Goal: Transaction & Acquisition: Purchase product/service

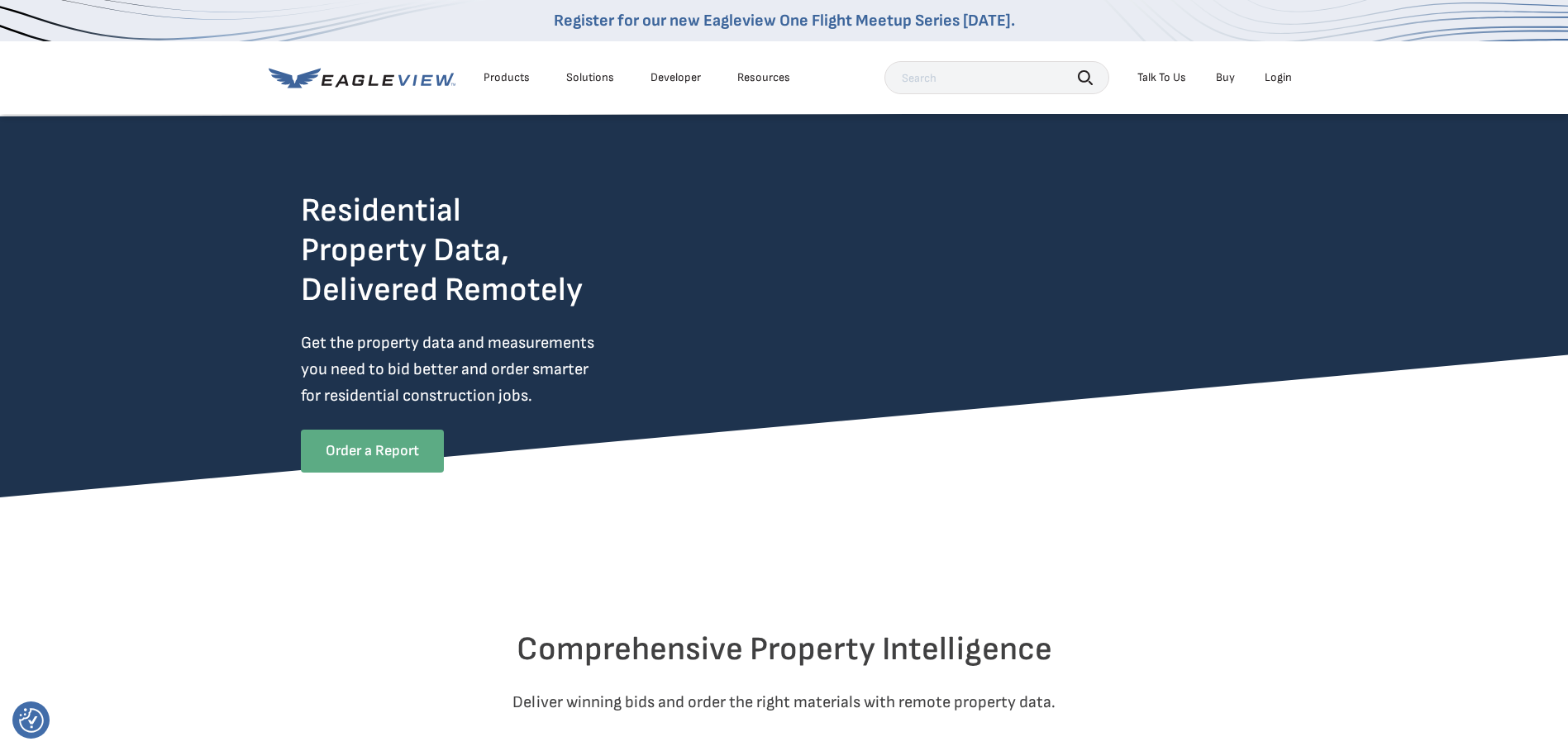
click at [369, 447] on link "Order a Report" at bounding box center [372, 452] width 143 height 43
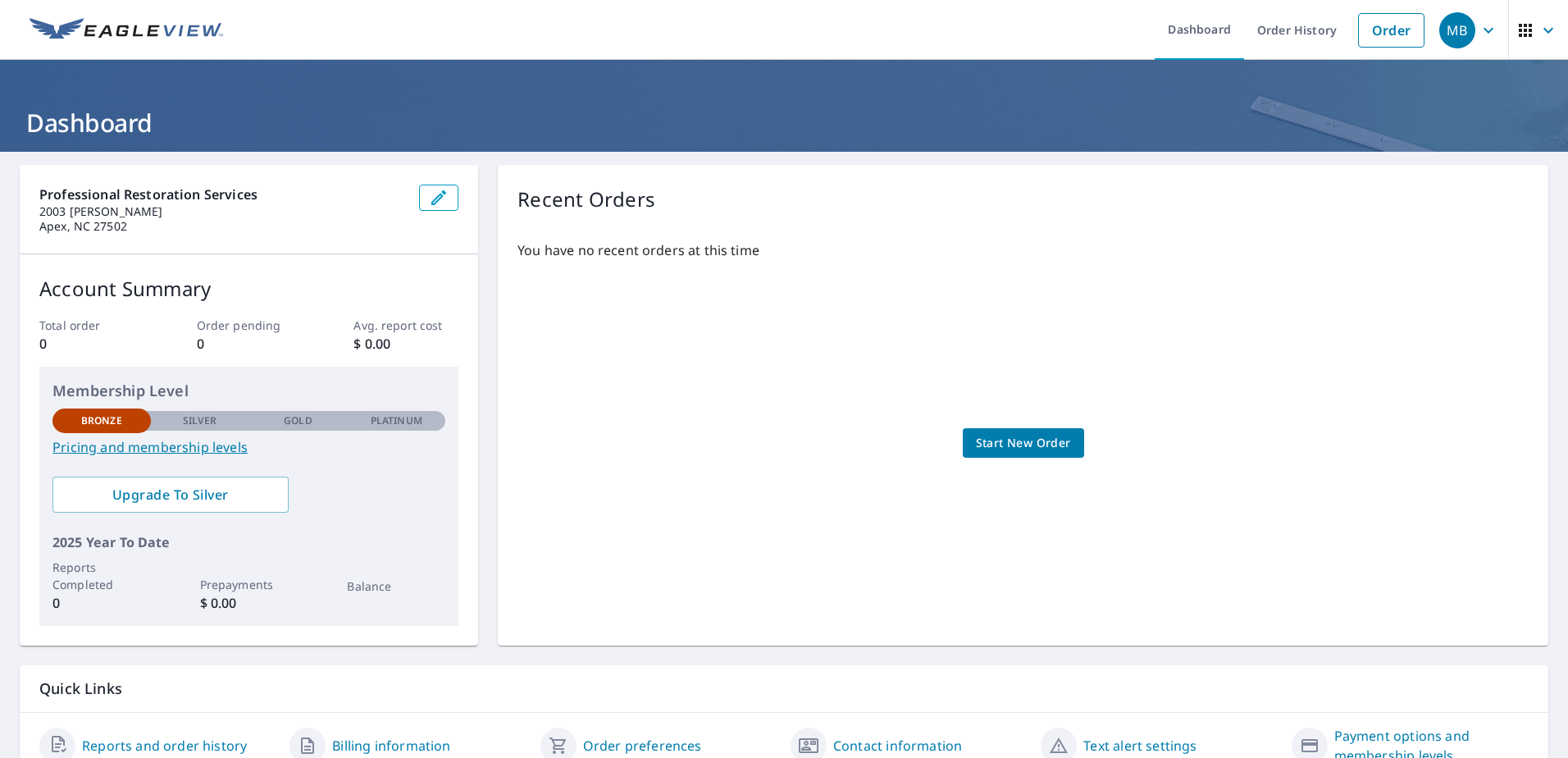
click at [236, 450] on link "Pricing and membership levels" at bounding box center [249, 446] width 392 height 19
click at [1005, 446] on span "Start New Order" at bounding box center [1023, 443] width 96 height 20
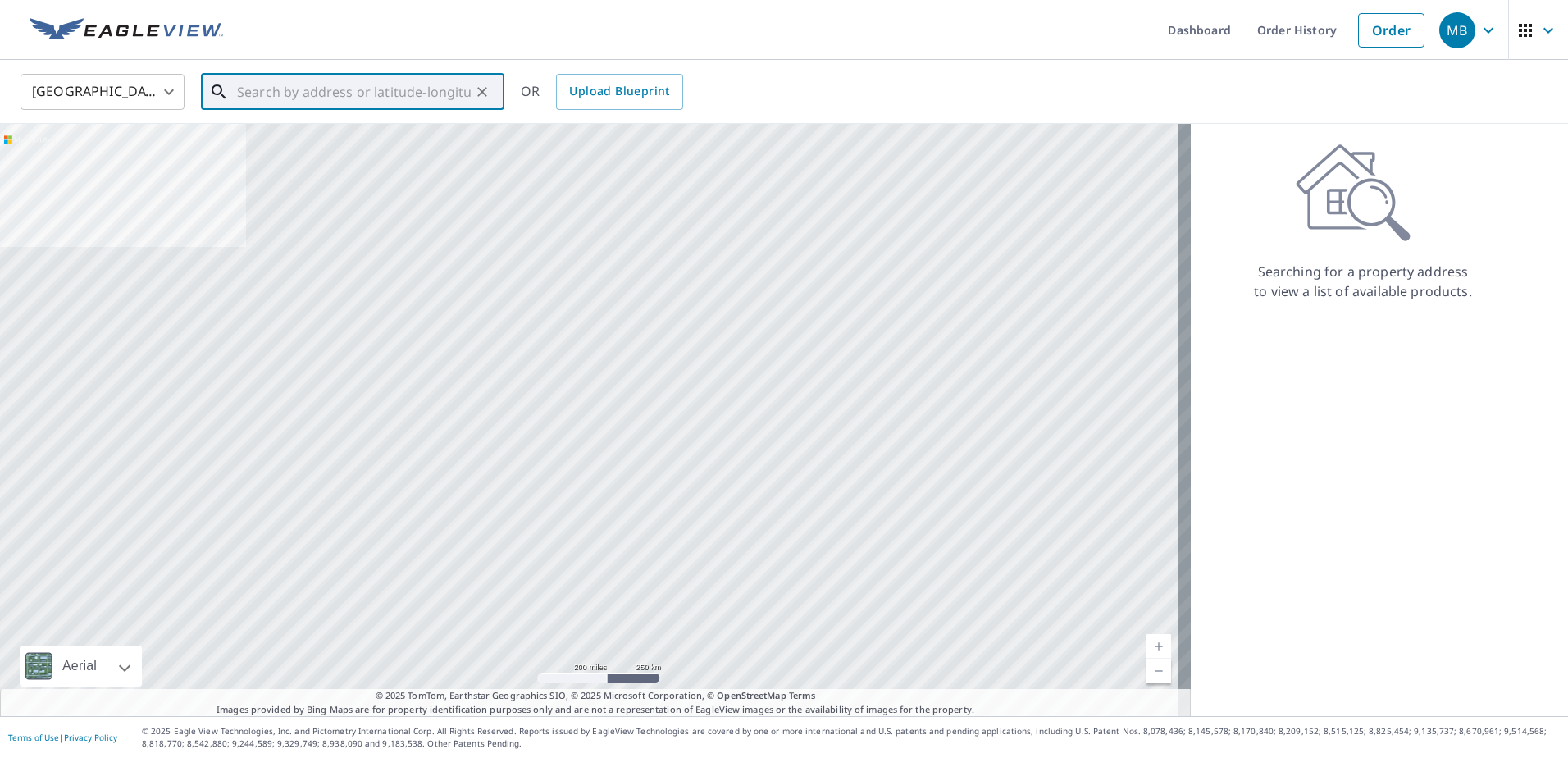
click at [261, 85] on input "text" at bounding box center [353, 91] width 234 height 45
paste input "8400 Penny Road"
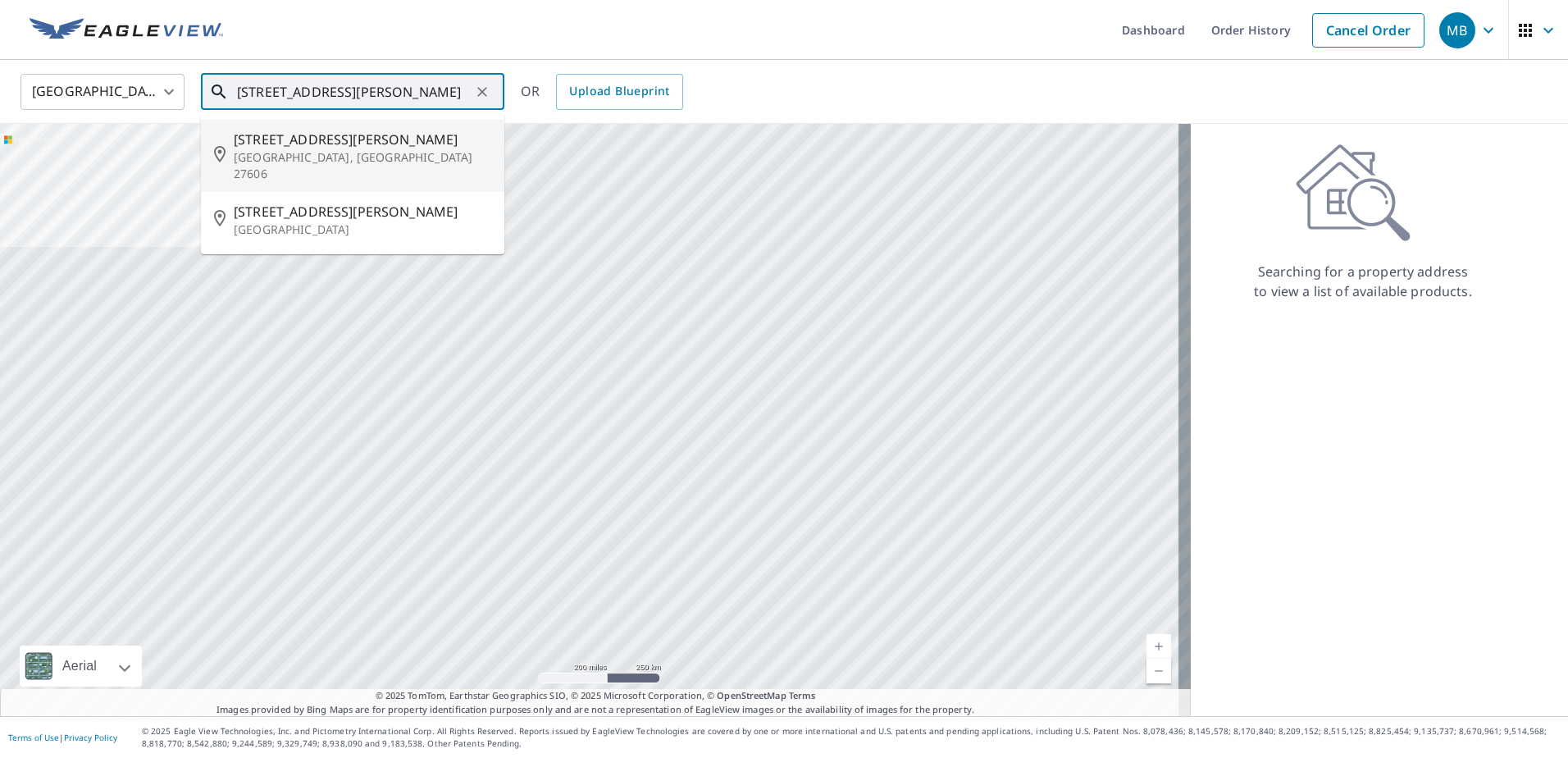
click at [315, 145] on span "8400 Penny Rd" at bounding box center [363, 139] width 258 height 19
type input "8400 Penny Rd Raleigh, NC 27606"
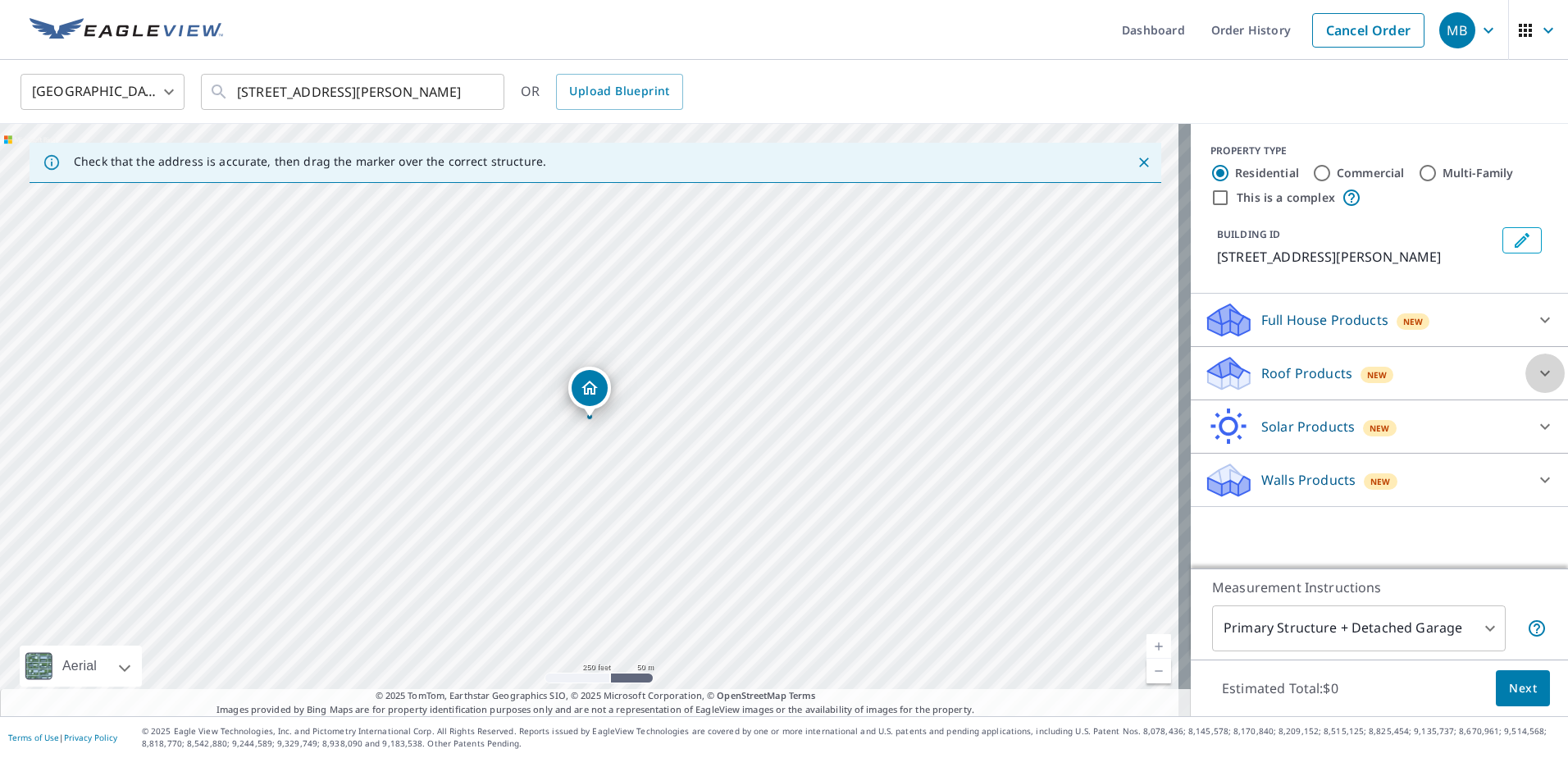
click at [1540, 371] on icon at bounding box center [1545, 374] width 10 height 6
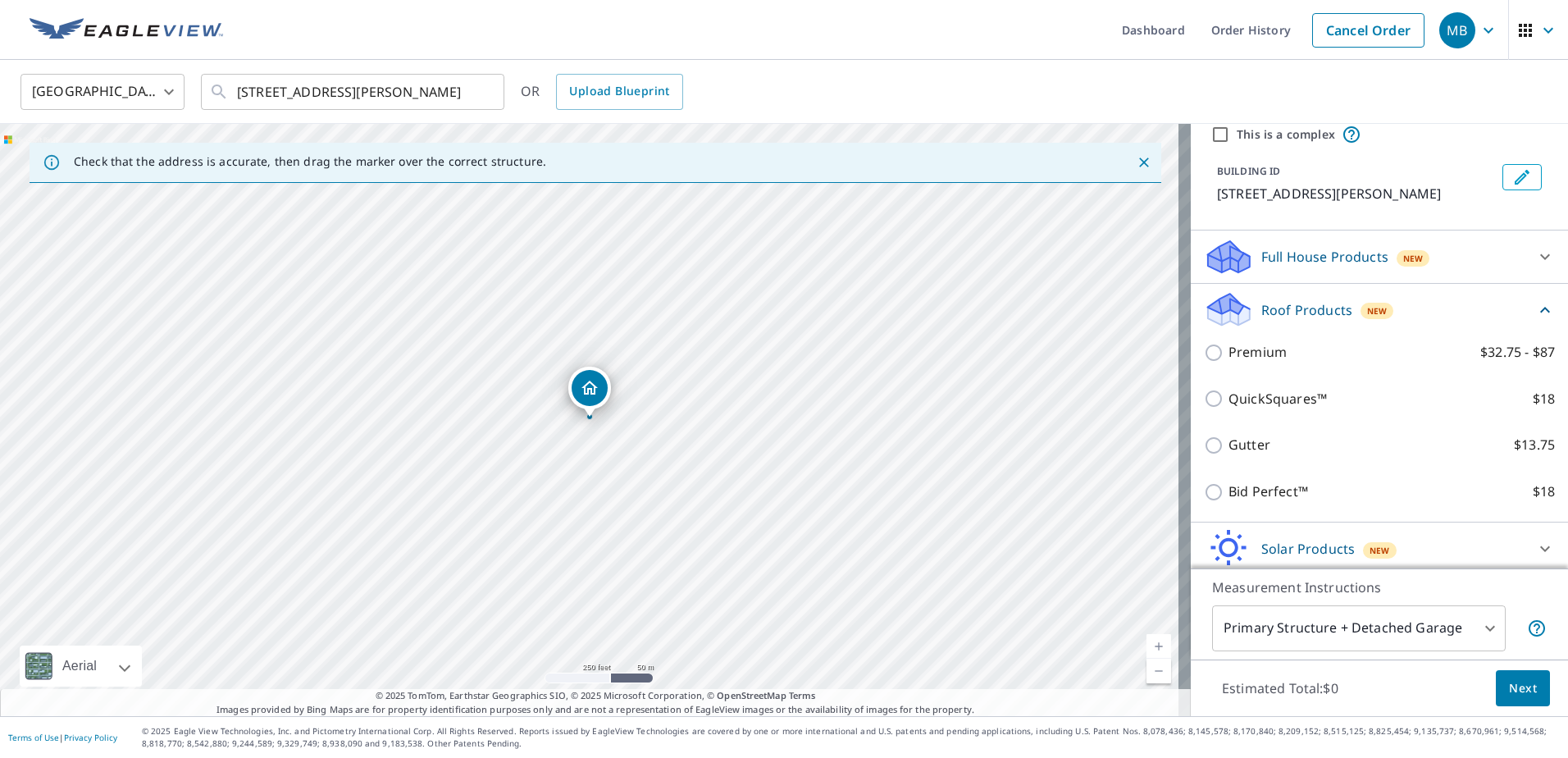
scroll to position [67, 0]
click at [1536, 246] on icon at bounding box center [1545, 252] width 19 height 19
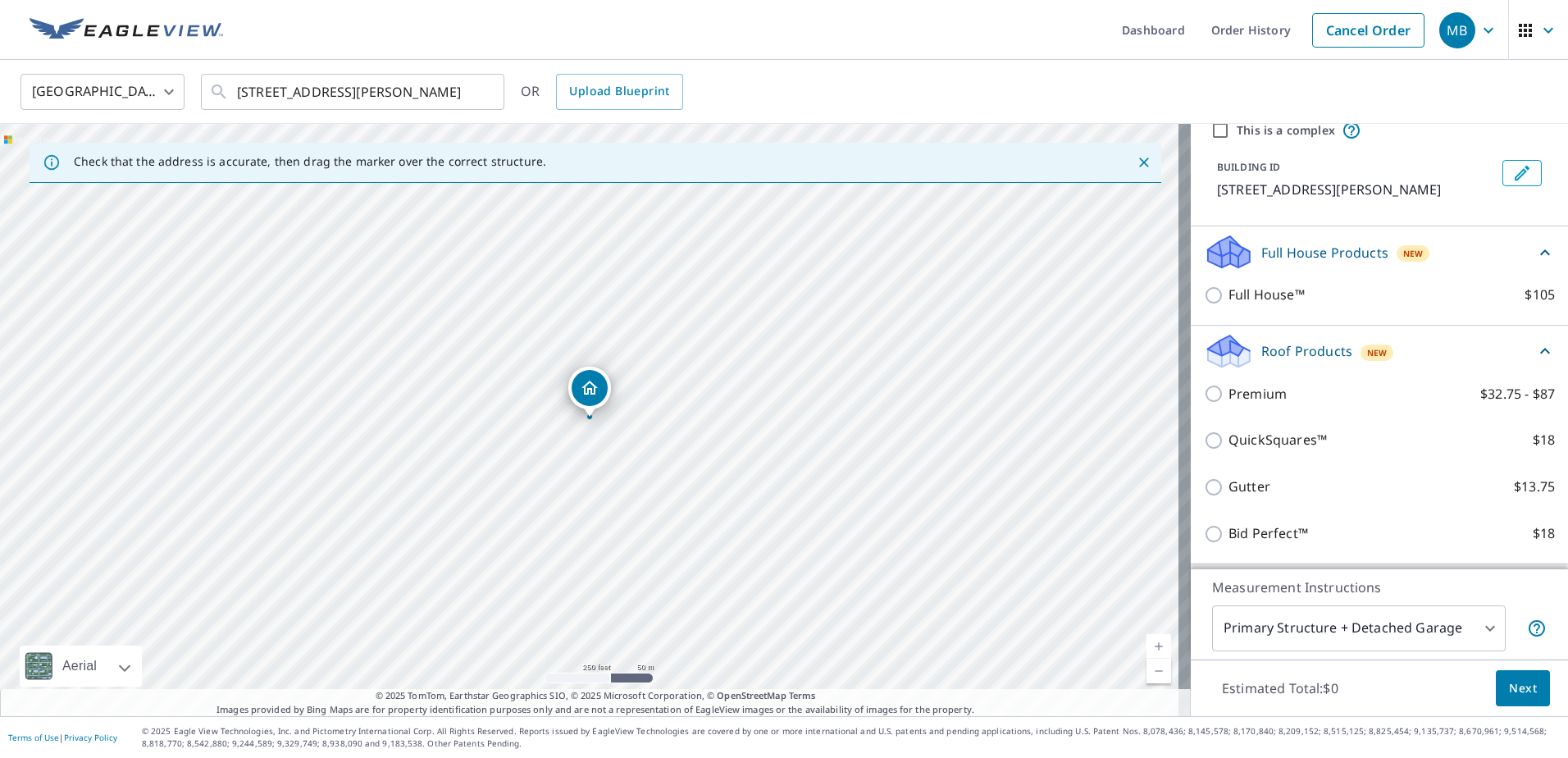
click at [1536, 246] on icon at bounding box center [1545, 252] width 19 height 19
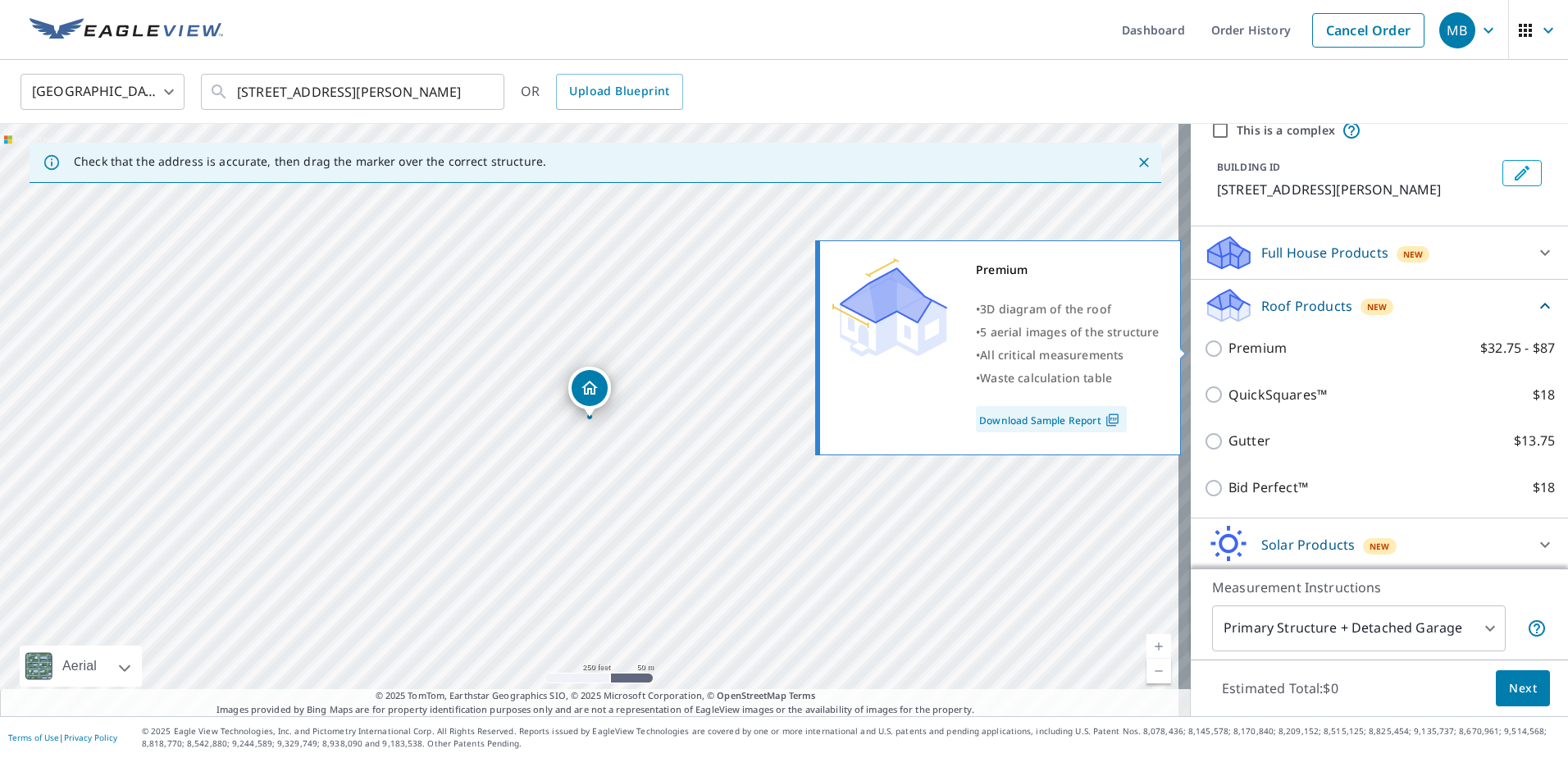
click at [1068, 418] on link "Download Sample Report" at bounding box center [1051, 419] width 151 height 26
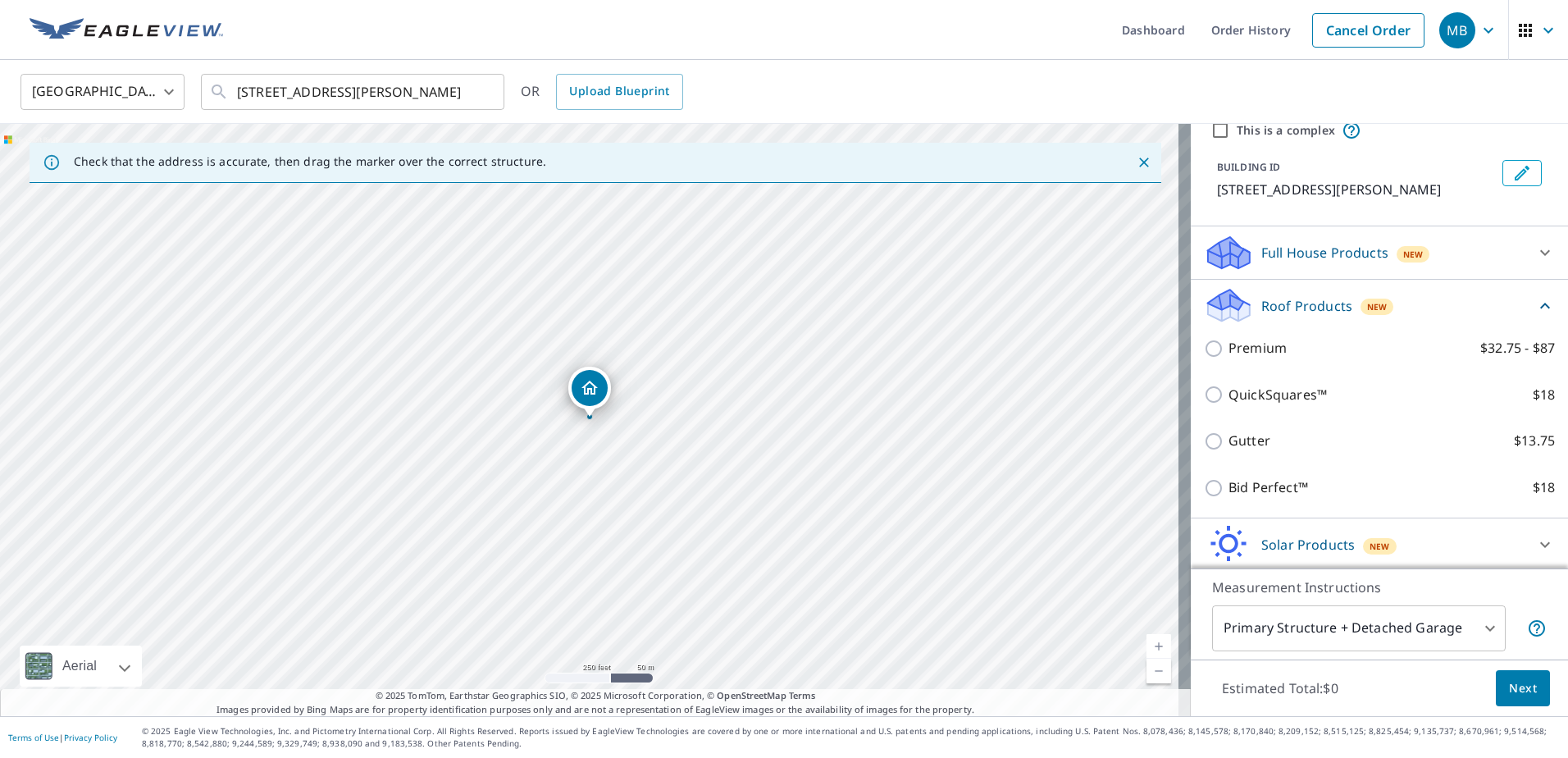
scroll to position [123, 0]
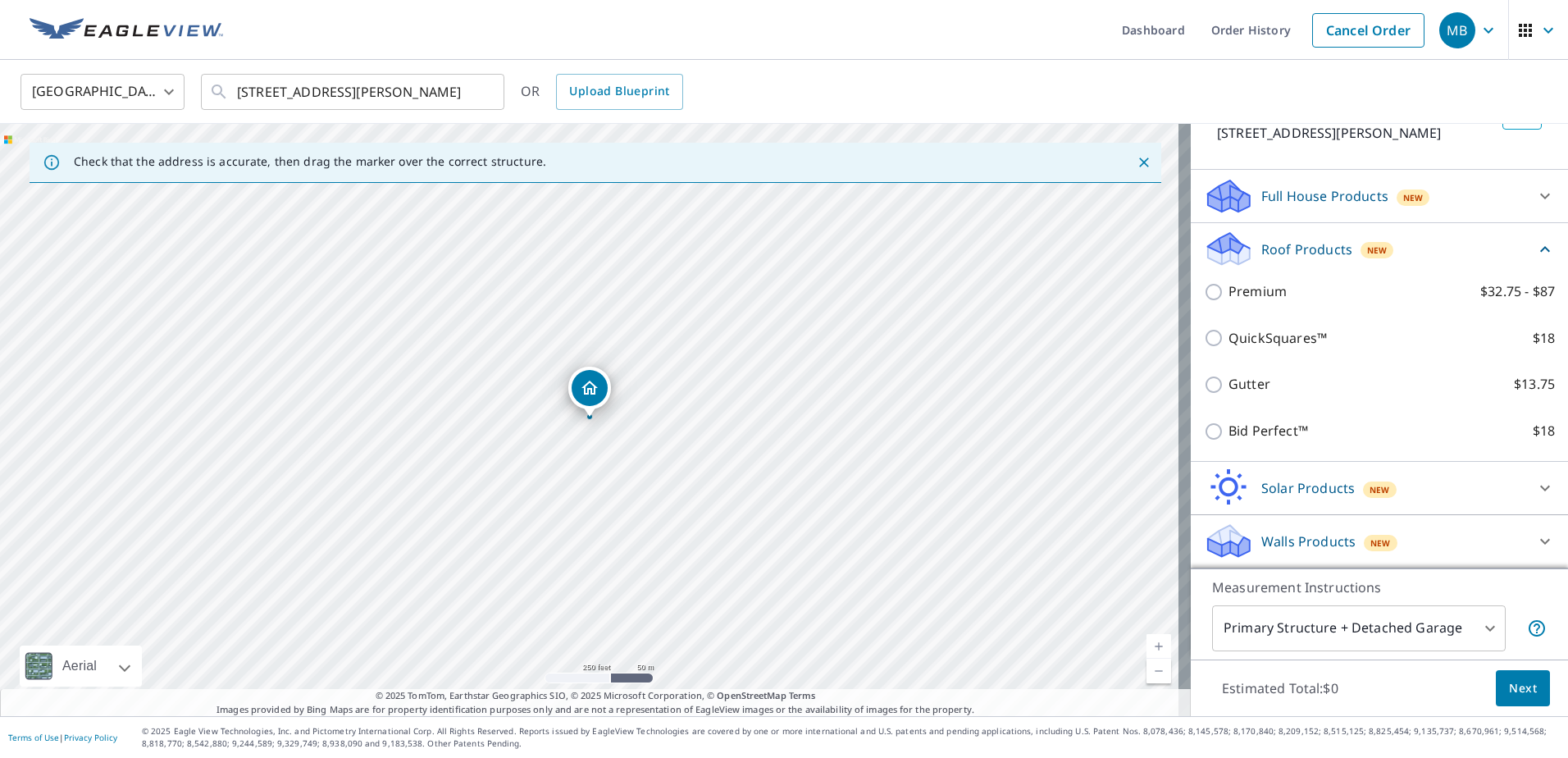
click at [1473, 627] on body "MB MB Dashboard Order History Cancel Order MB United States US ​ 8400 Penny Rd …" at bounding box center [784, 379] width 1568 height 758
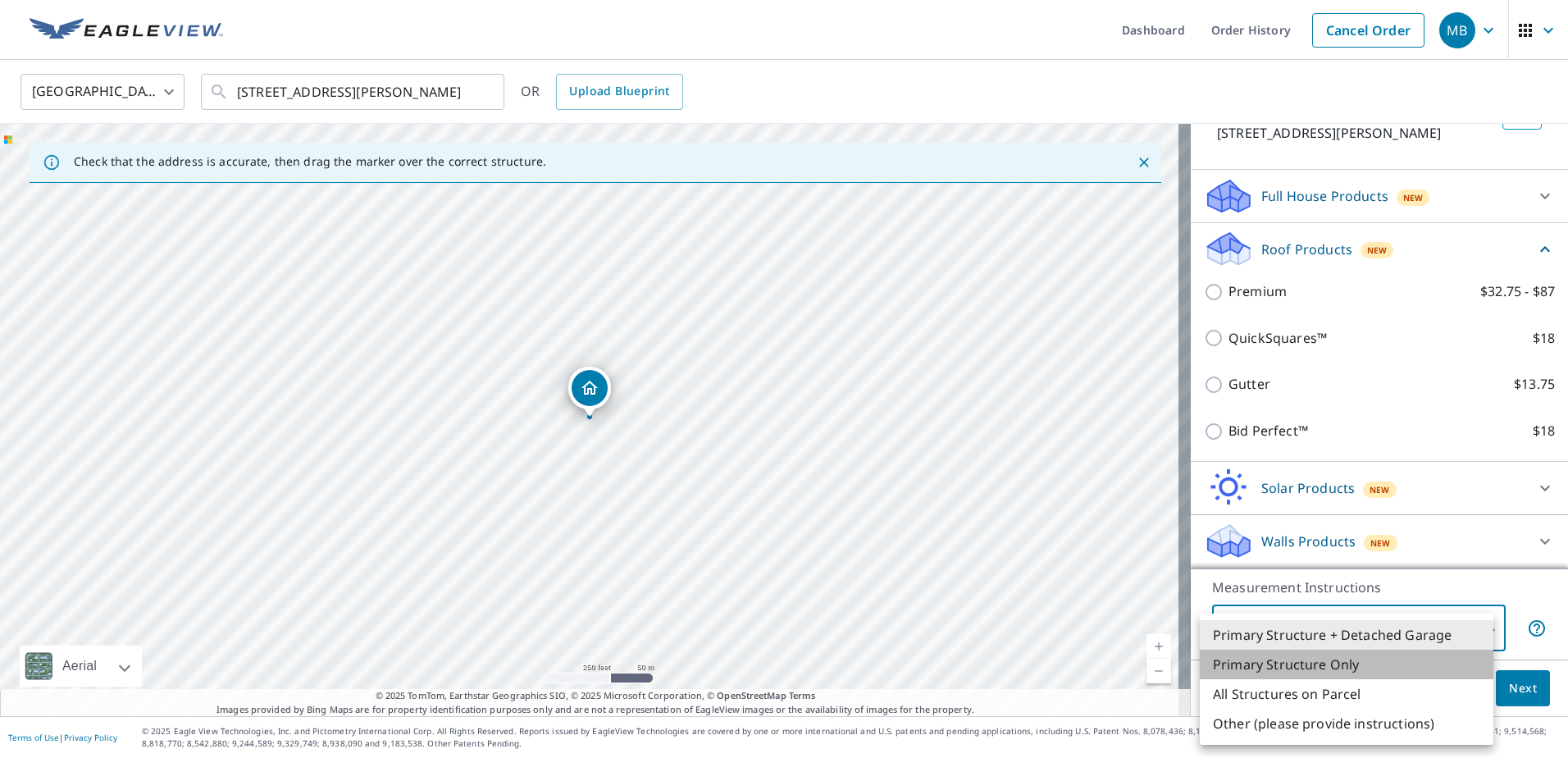
click at [1350, 658] on li "Primary Structure Only" at bounding box center [1346, 664] width 293 height 30
type input "2"
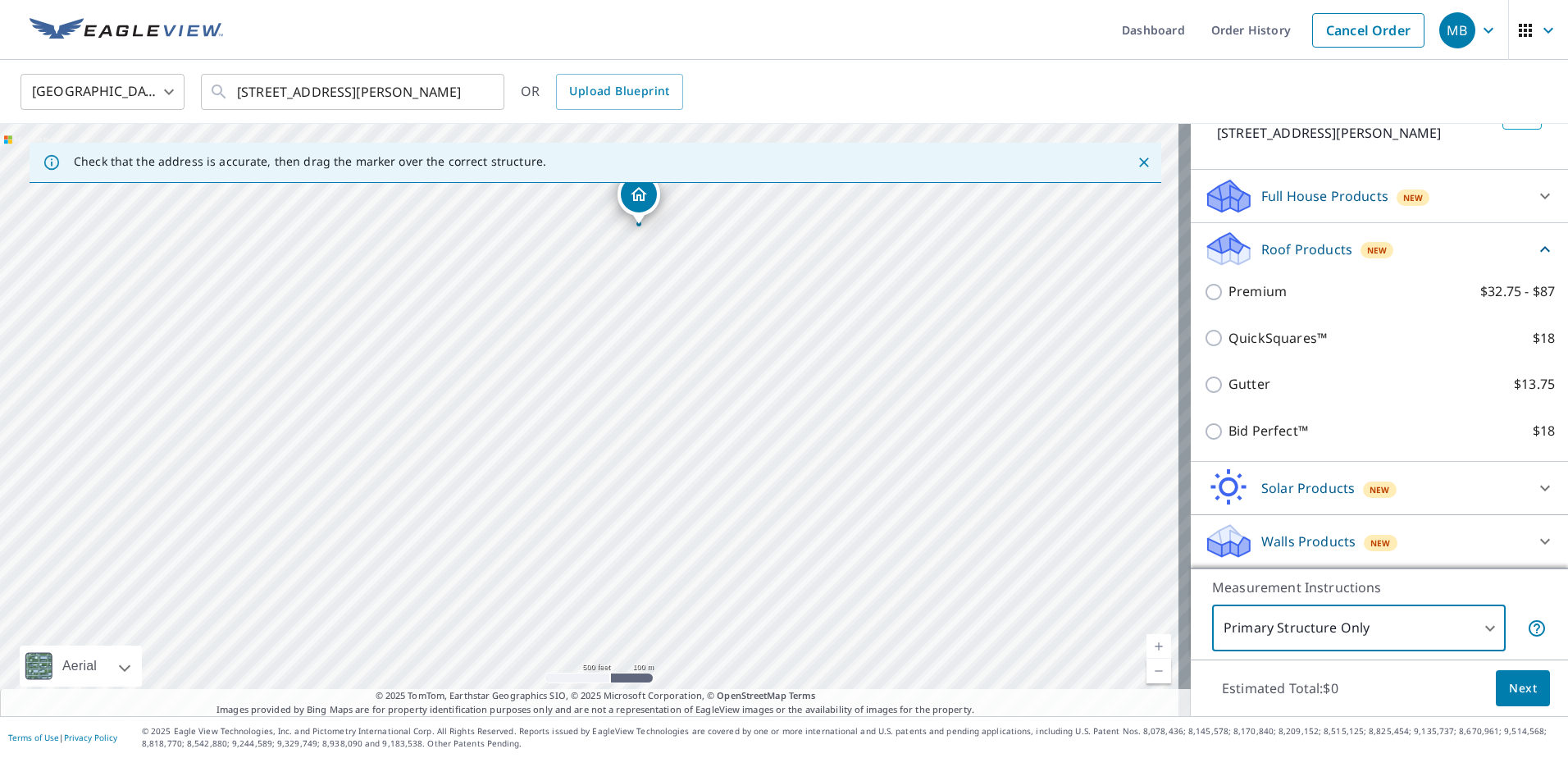
click at [1479, 27] on icon "button" at bounding box center [1488, 30] width 19 height 19
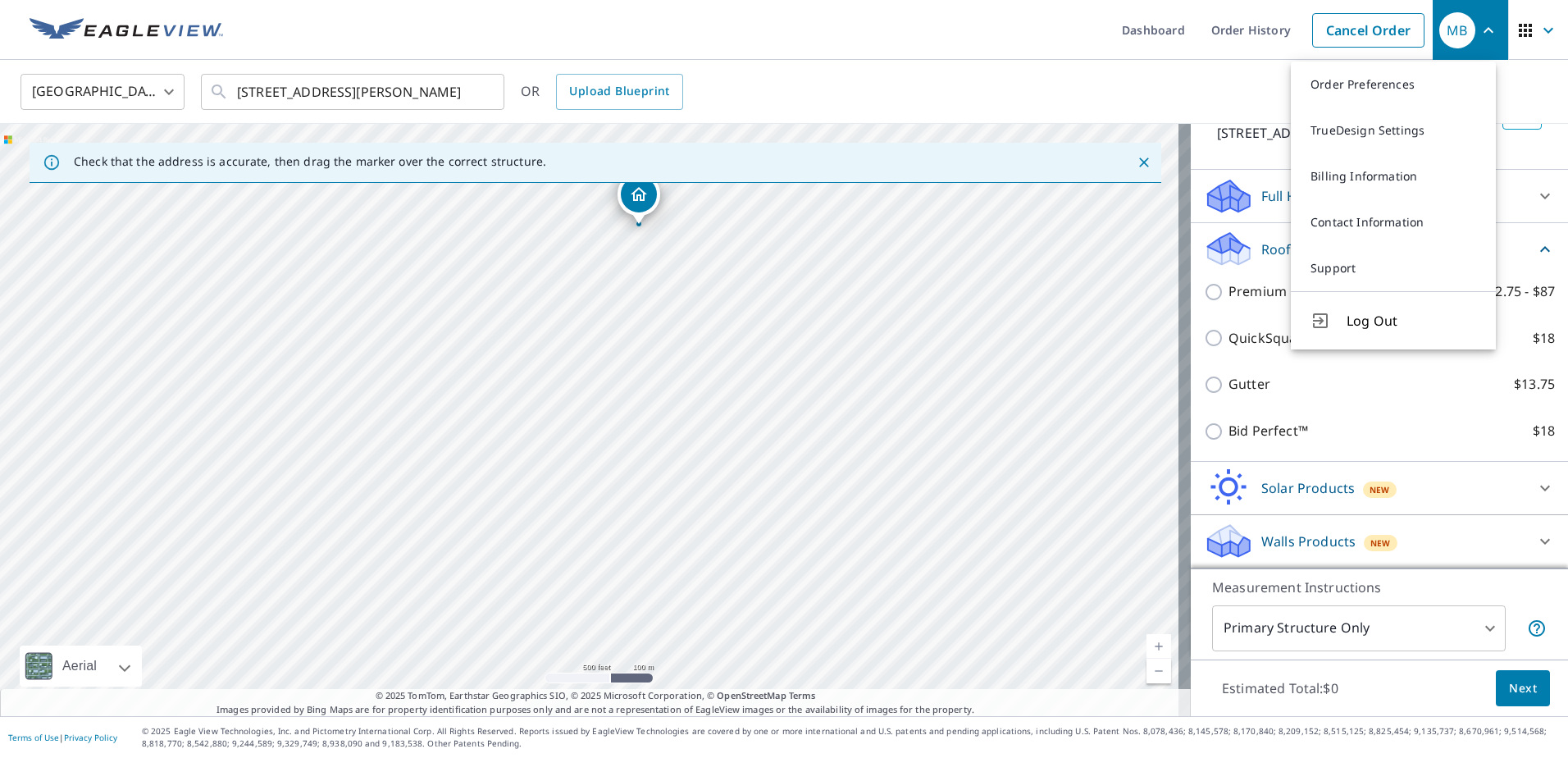
click at [1484, 27] on icon "button" at bounding box center [1488, 30] width 10 height 6
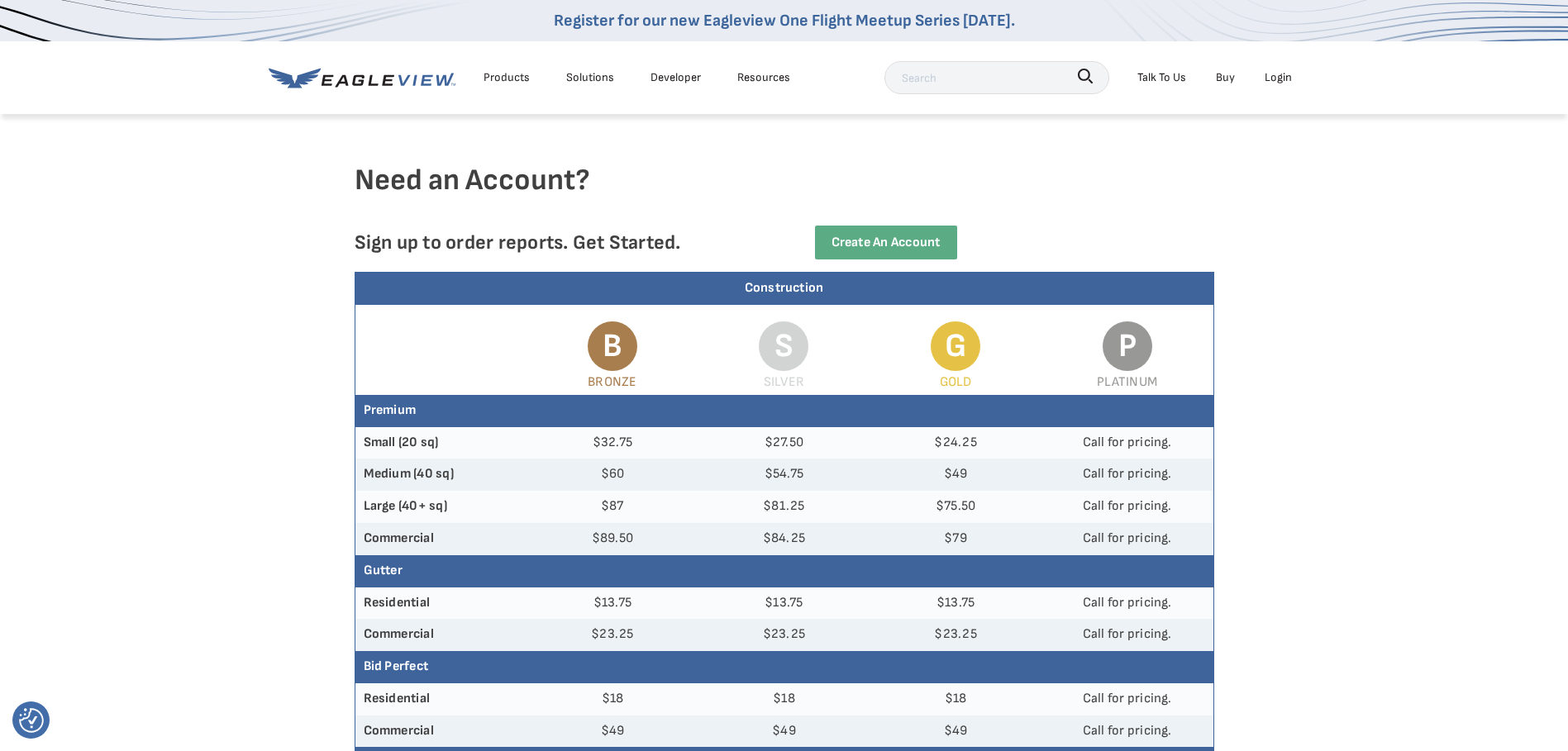
click at [508, 79] on div "Products" at bounding box center [506, 78] width 46 height 21
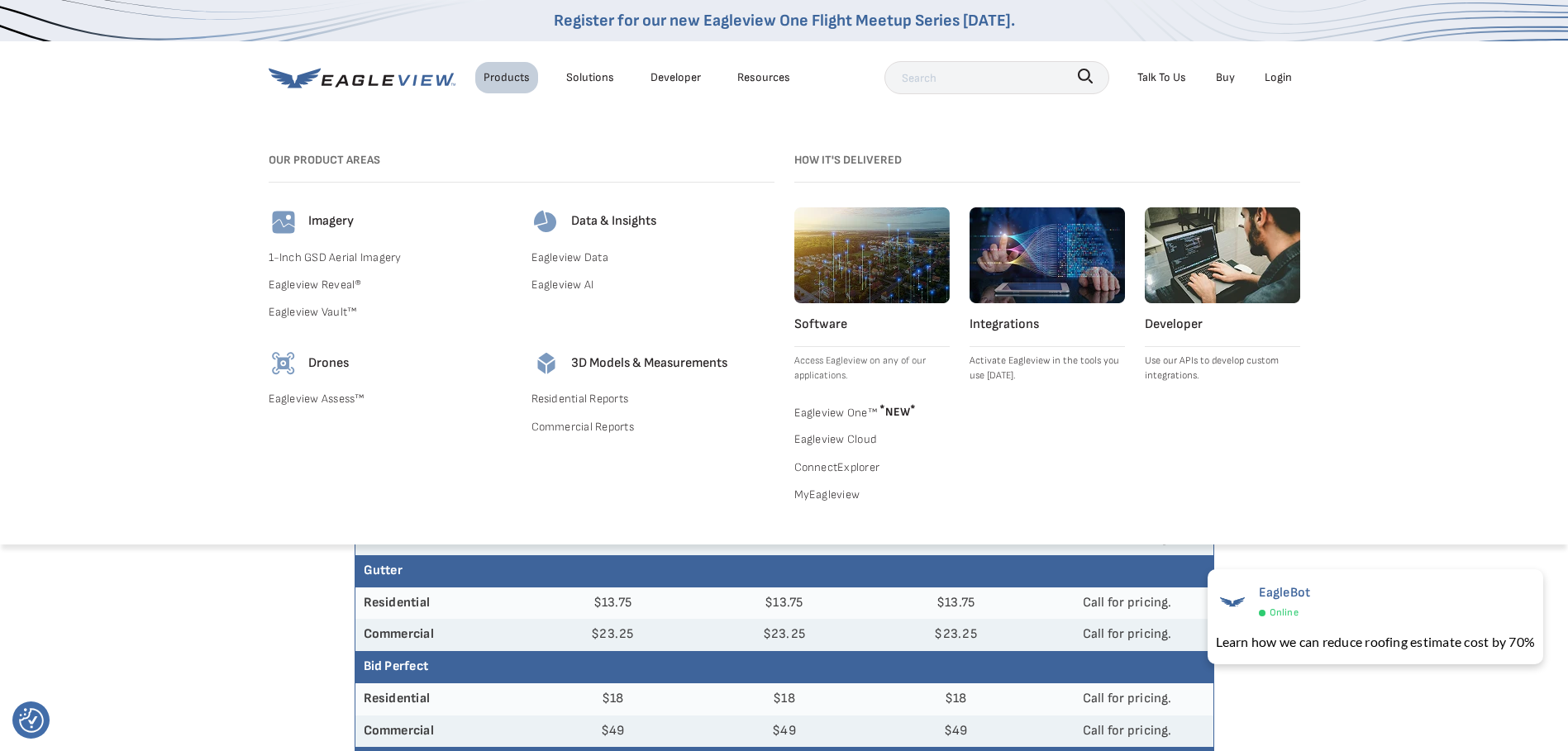
click at [580, 103] on div "Products Solutions Developer Resources Search Talk To Us Buy Login" at bounding box center [784, 78] width 1031 height 73
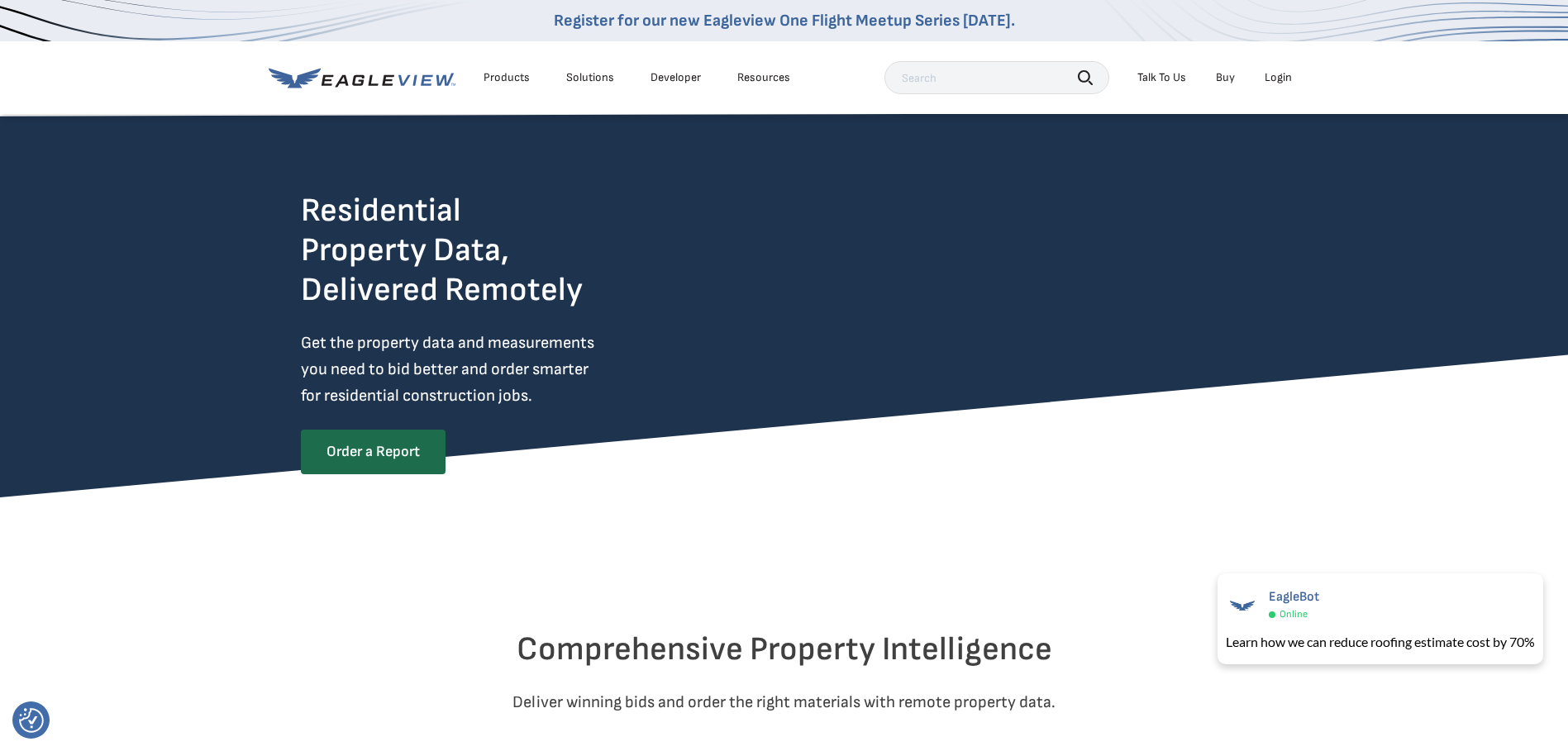
click at [763, 78] on div "Resources" at bounding box center [763, 78] width 53 height 15
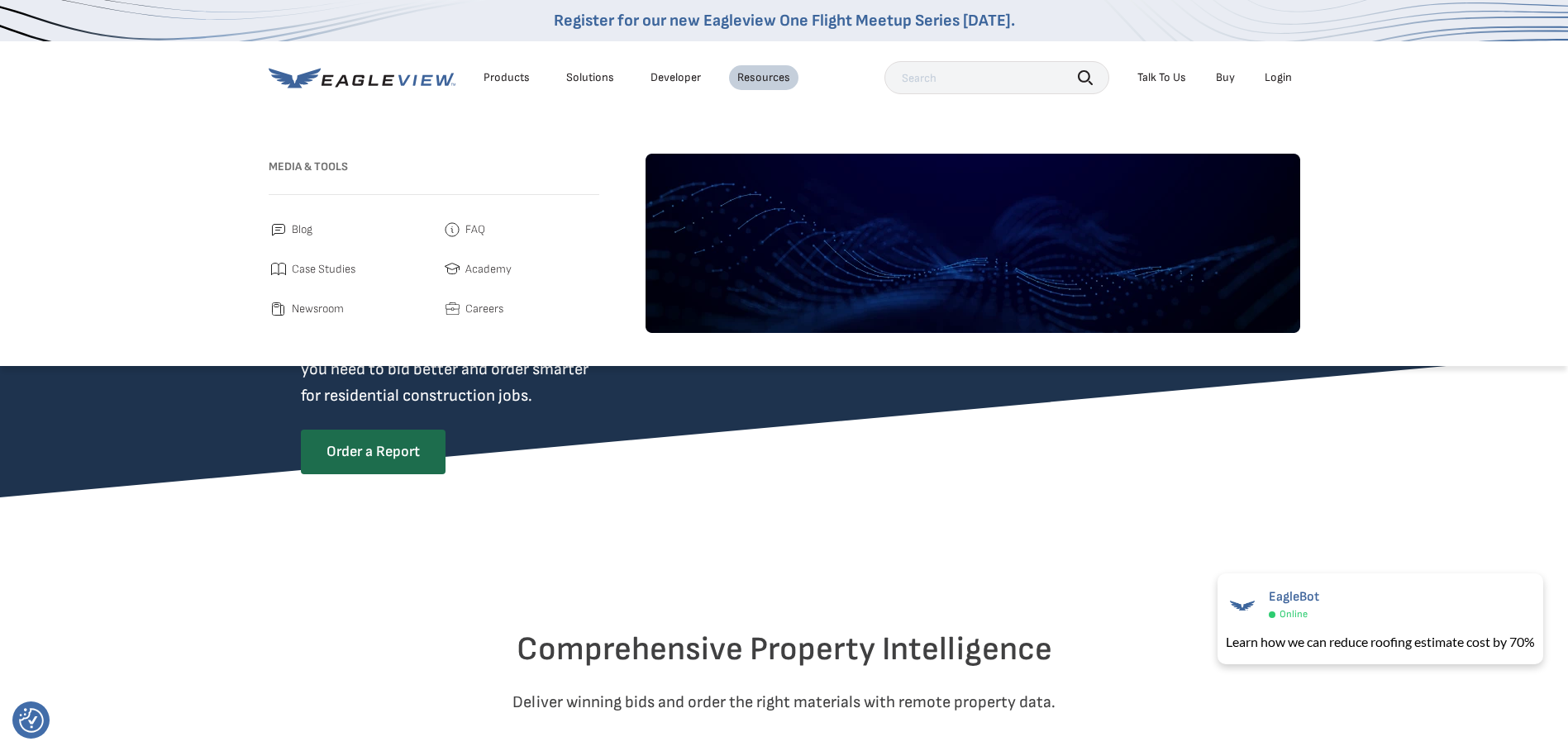
click at [479, 224] on span "FAQ" at bounding box center [475, 229] width 20 height 20
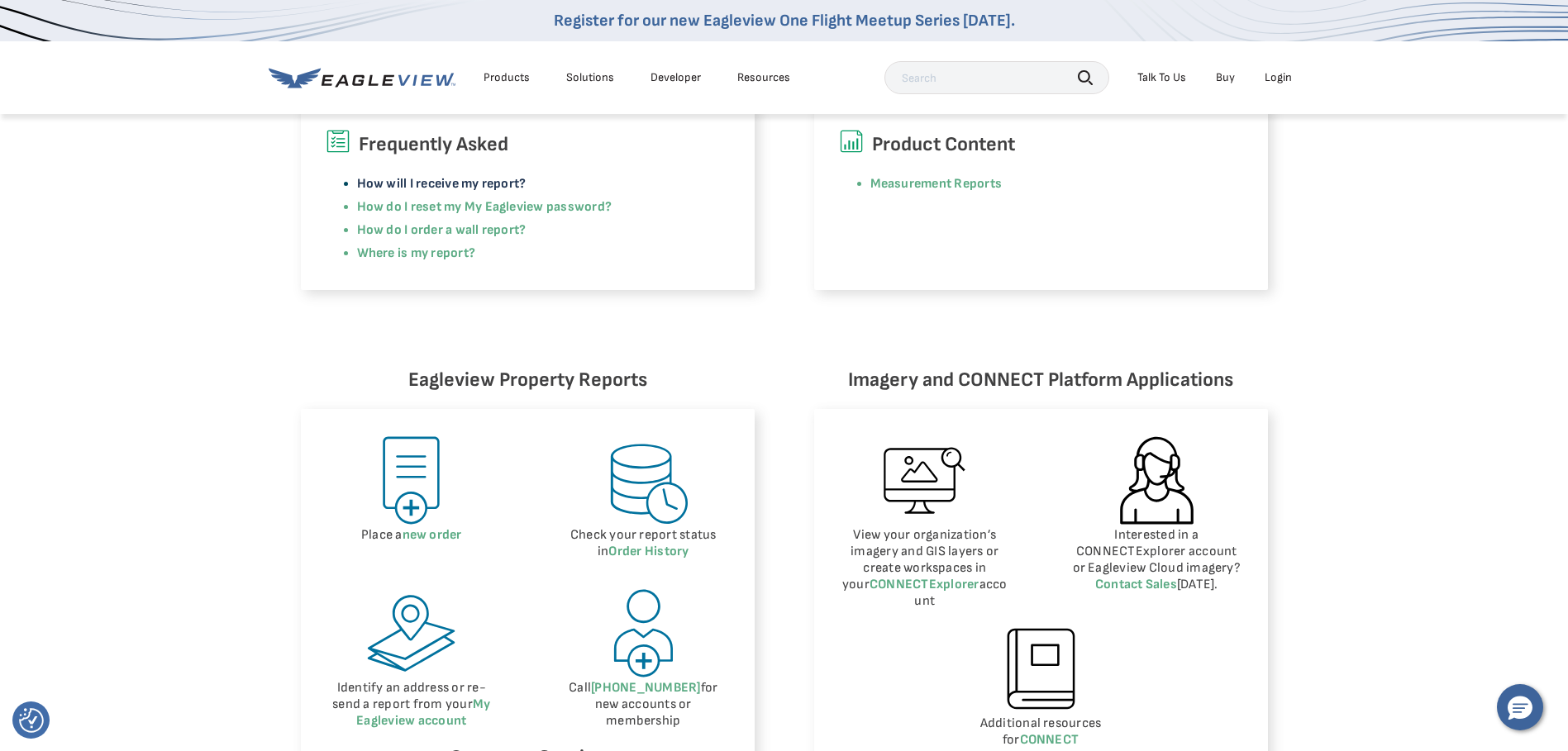
click at [458, 186] on link "How will I receive my report?" at bounding box center [441, 183] width 169 height 16
click at [377, 253] on link "Where is my report?" at bounding box center [416, 253] width 119 height 16
